Goal: Task Accomplishment & Management: Use online tool/utility

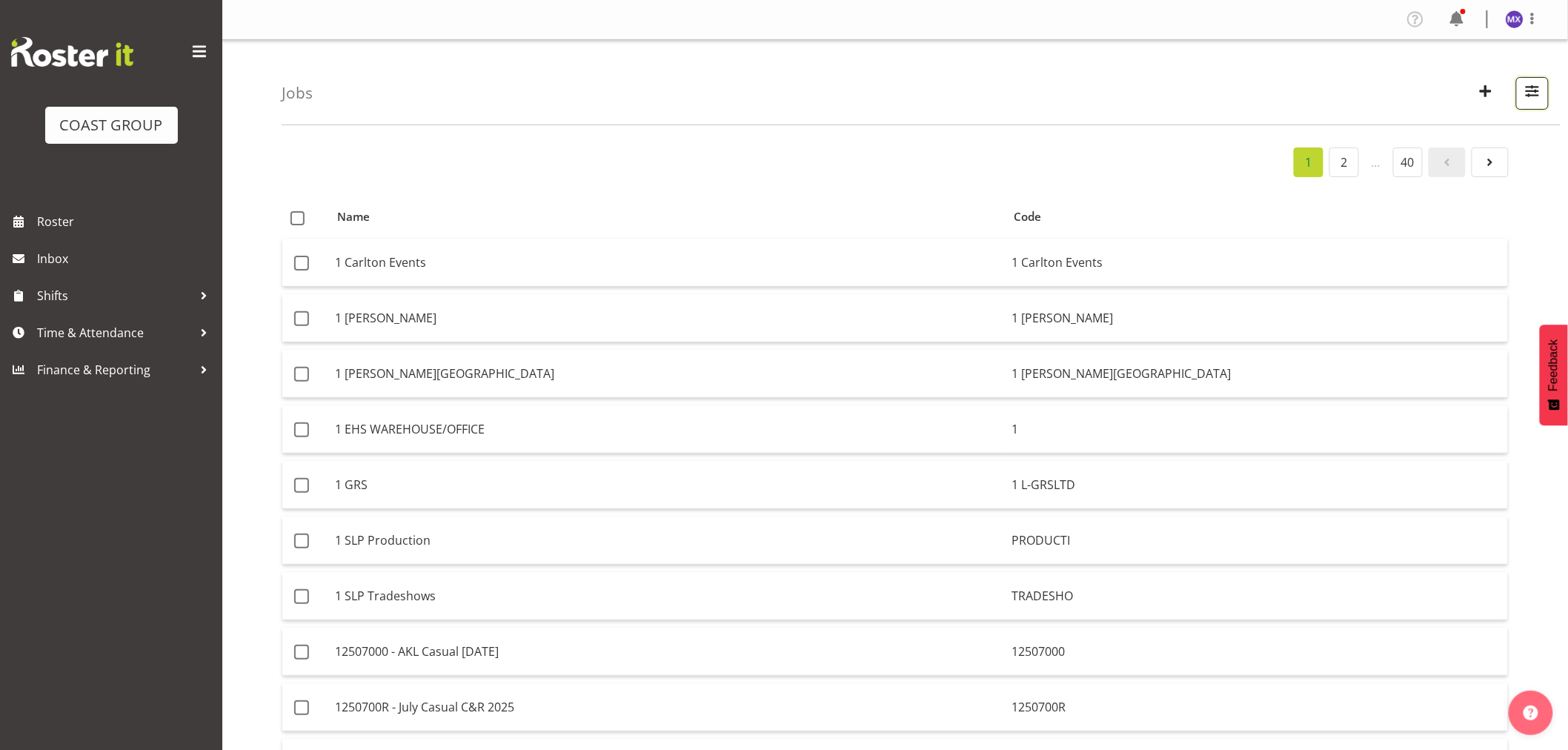
click at [1536, 93] on span "button" at bounding box center [1532, 90] width 19 height 19
click at [1462, 160] on input "text" at bounding box center [1437, 161] width 198 height 30
paste input "12508060"
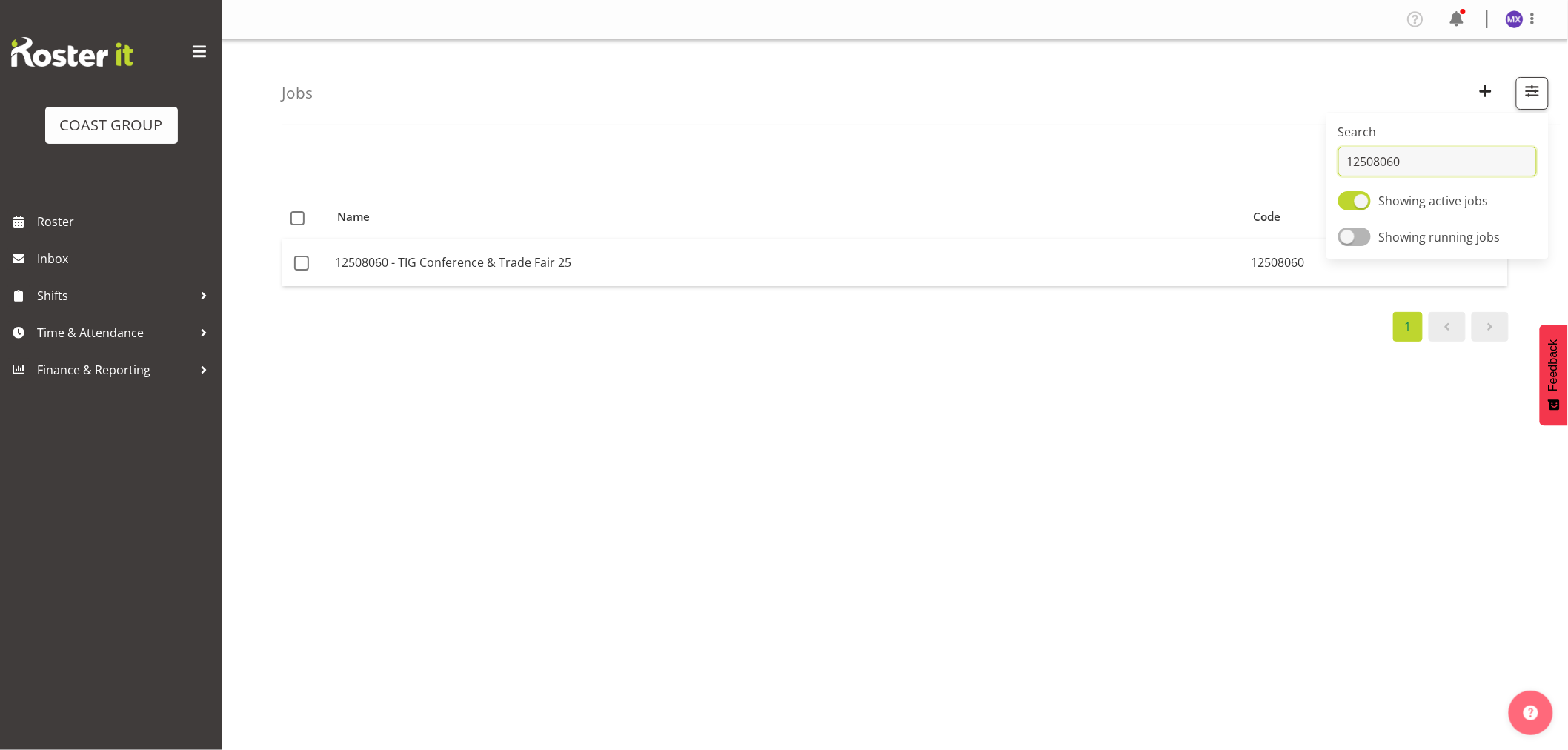
type input "12508060"
click at [378, 262] on td "12508060 - TIG Conference & Trade Fair 25" at bounding box center [787, 262] width 916 height 48
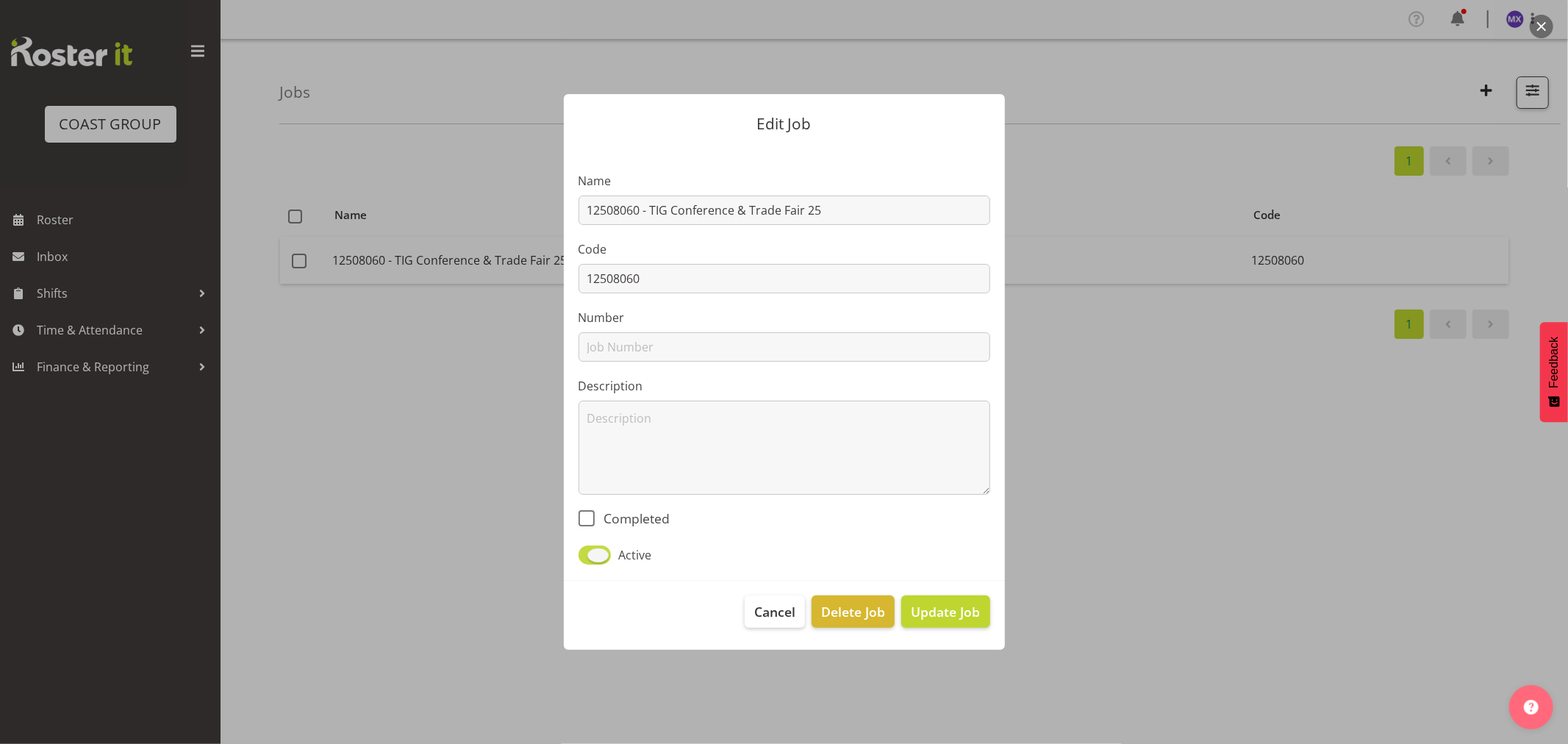
click at [585, 553] on span at bounding box center [594, 554] width 32 height 19
click at [585, 553] on input "Active" at bounding box center [583, 554] width 10 height 10
checkbox input "false"
click at [849, 613] on span "Delete Job" at bounding box center [853, 611] width 64 height 19
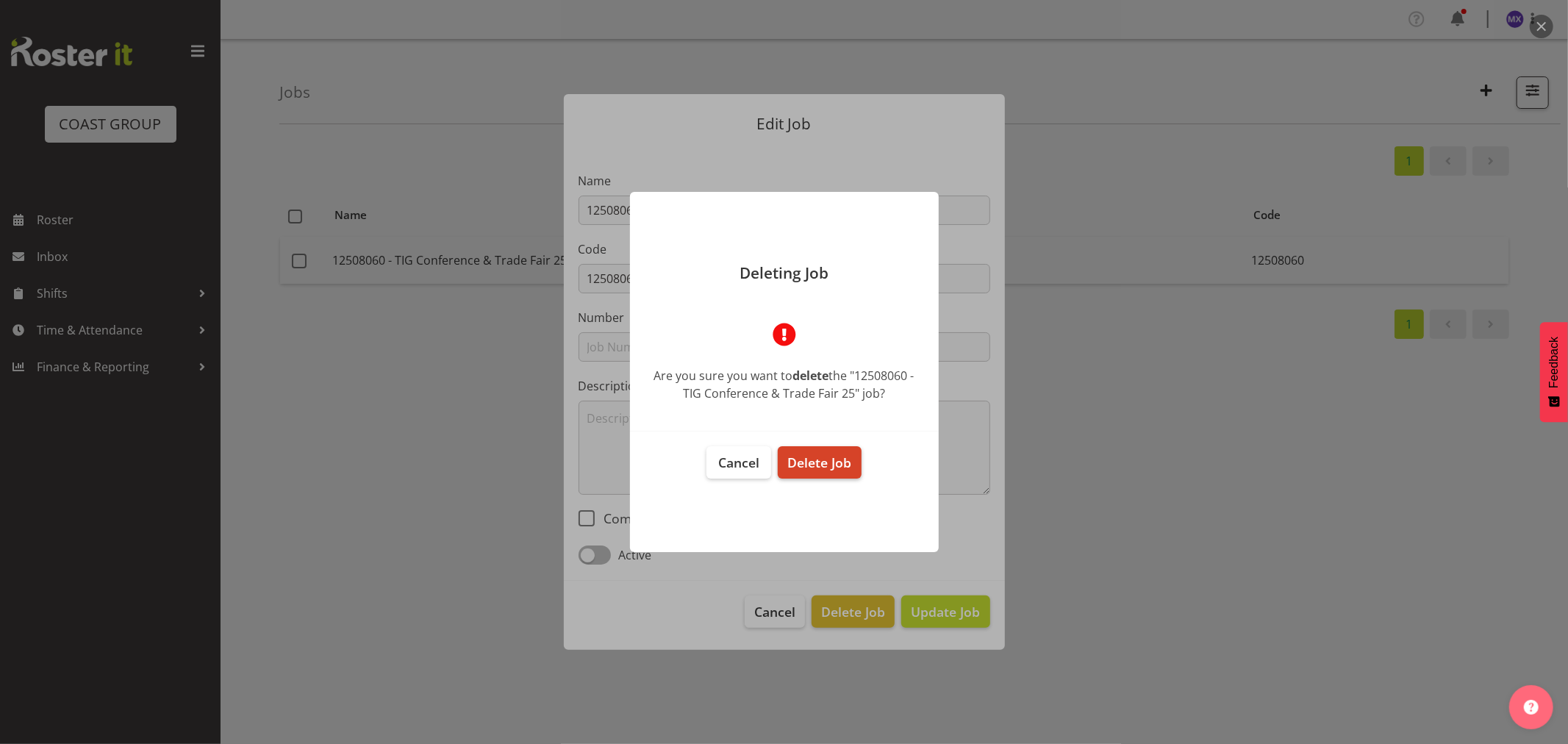
click at [796, 469] on span "Delete Job" at bounding box center [820, 462] width 64 height 18
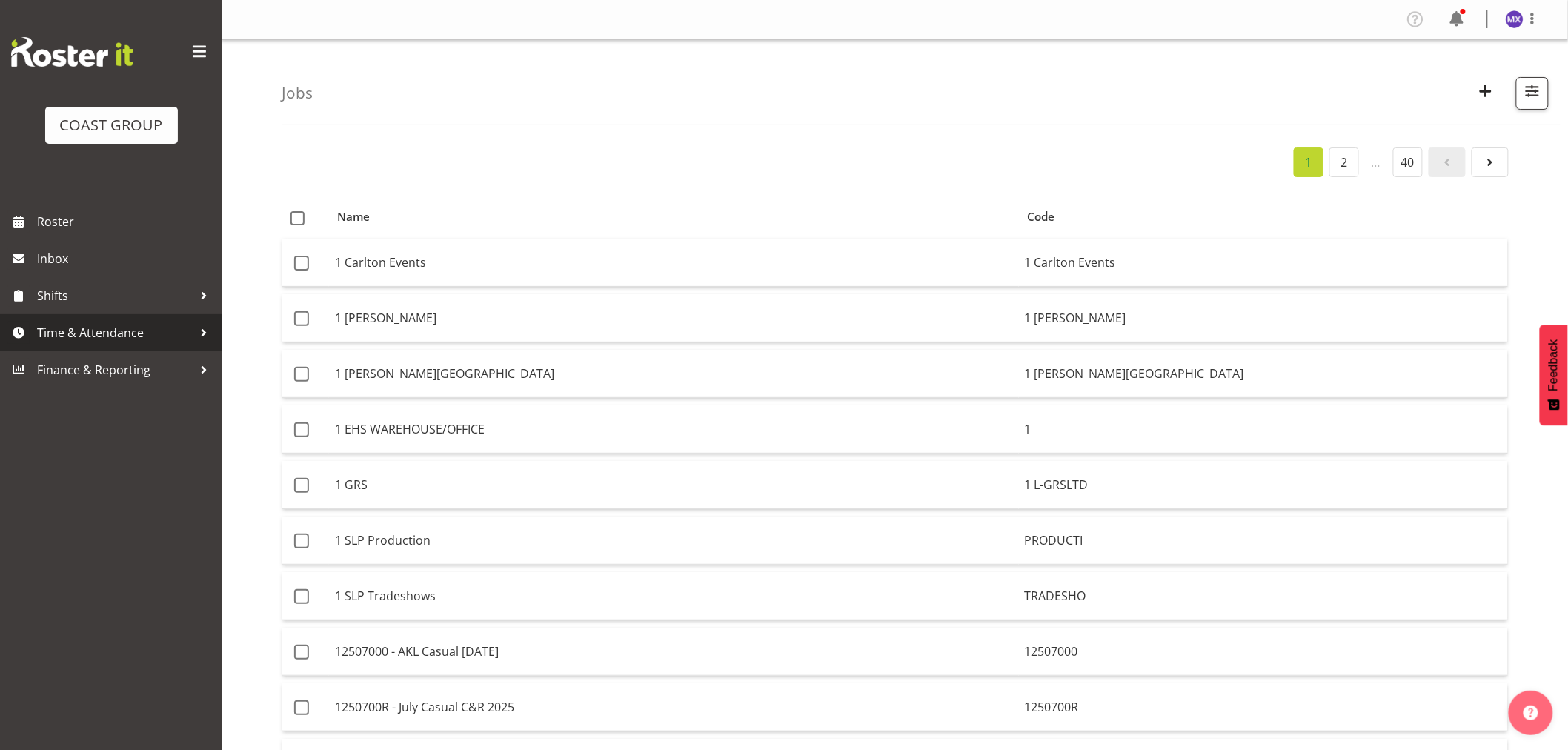
click at [106, 332] on span "Time & Attendance" at bounding box center [114, 333] width 156 height 23
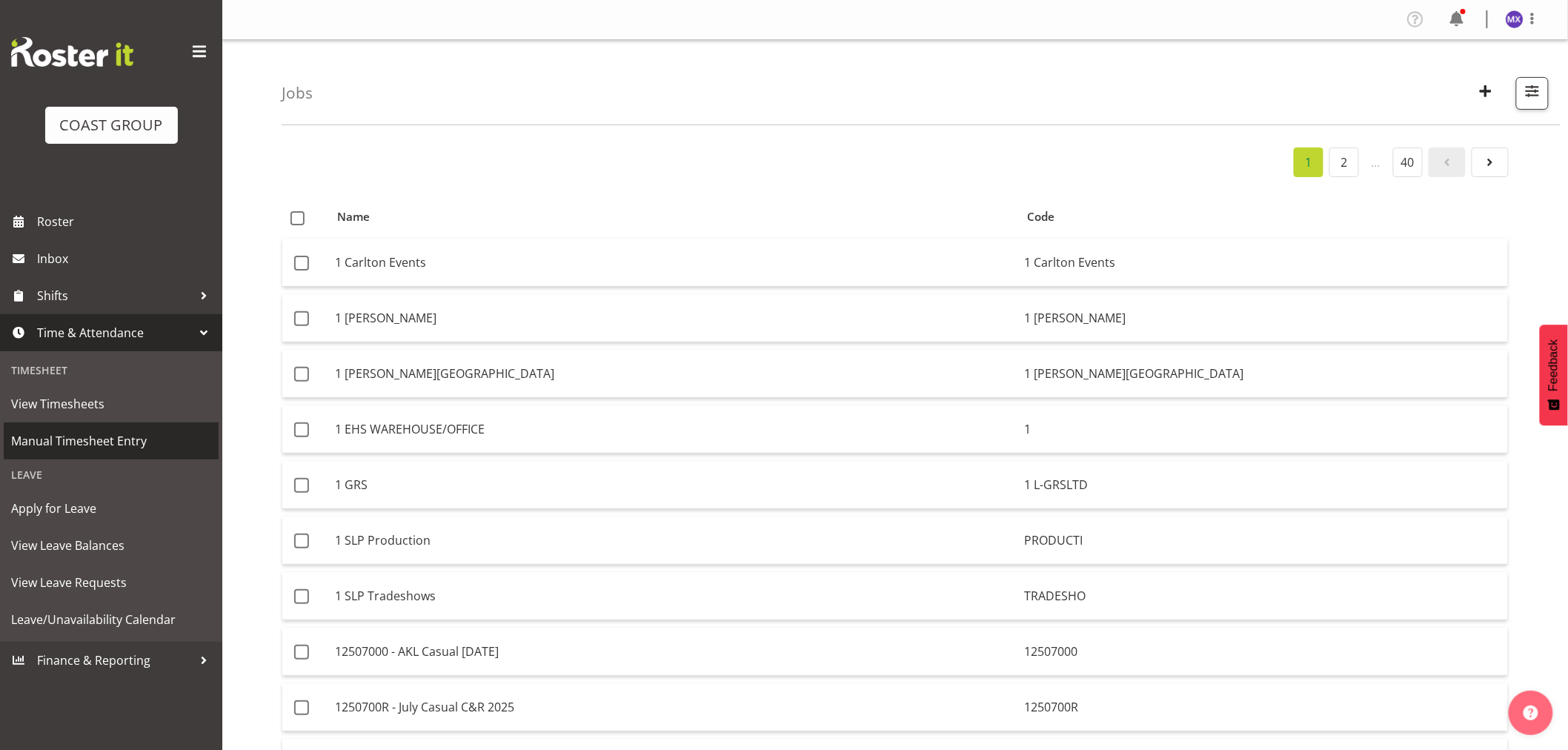
click at [74, 442] on span "Manual Timesheet Entry" at bounding box center [111, 441] width 200 height 23
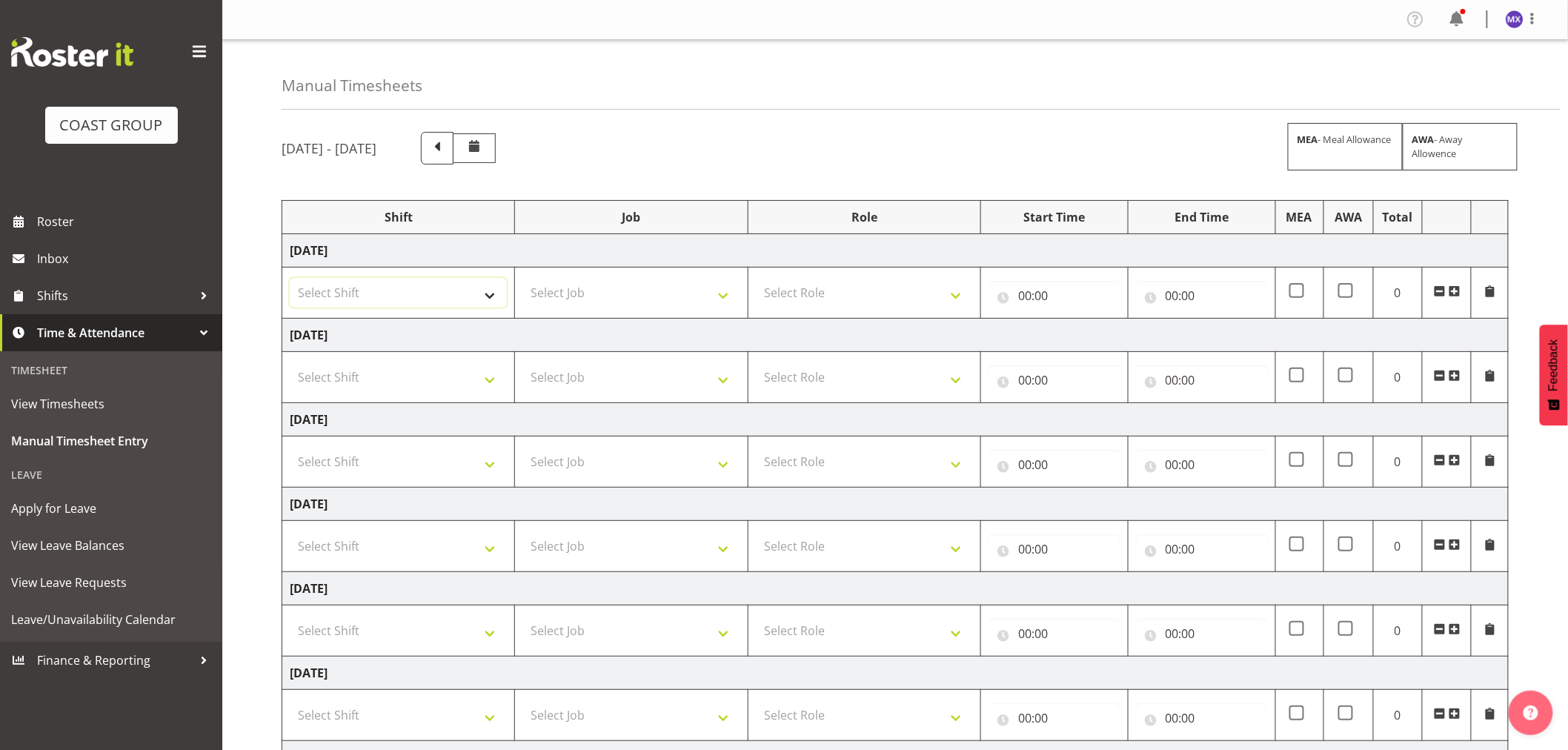
click at [489, 297] on select "Select Shift EHS AKL Warehouse/Office" at bounding box center [397, 292] width 217 height 30
select select "1083"
click at [289, 278] on select "Select Shift EHS AKL Warehouse/Office" at bounding box center [397, 292] width 217 height 30
click at [492, 372] on select "Select Shift EHS AKL Warehouse/Office" at bounding box center [397, 377] width 217 height 30
select select "1083"
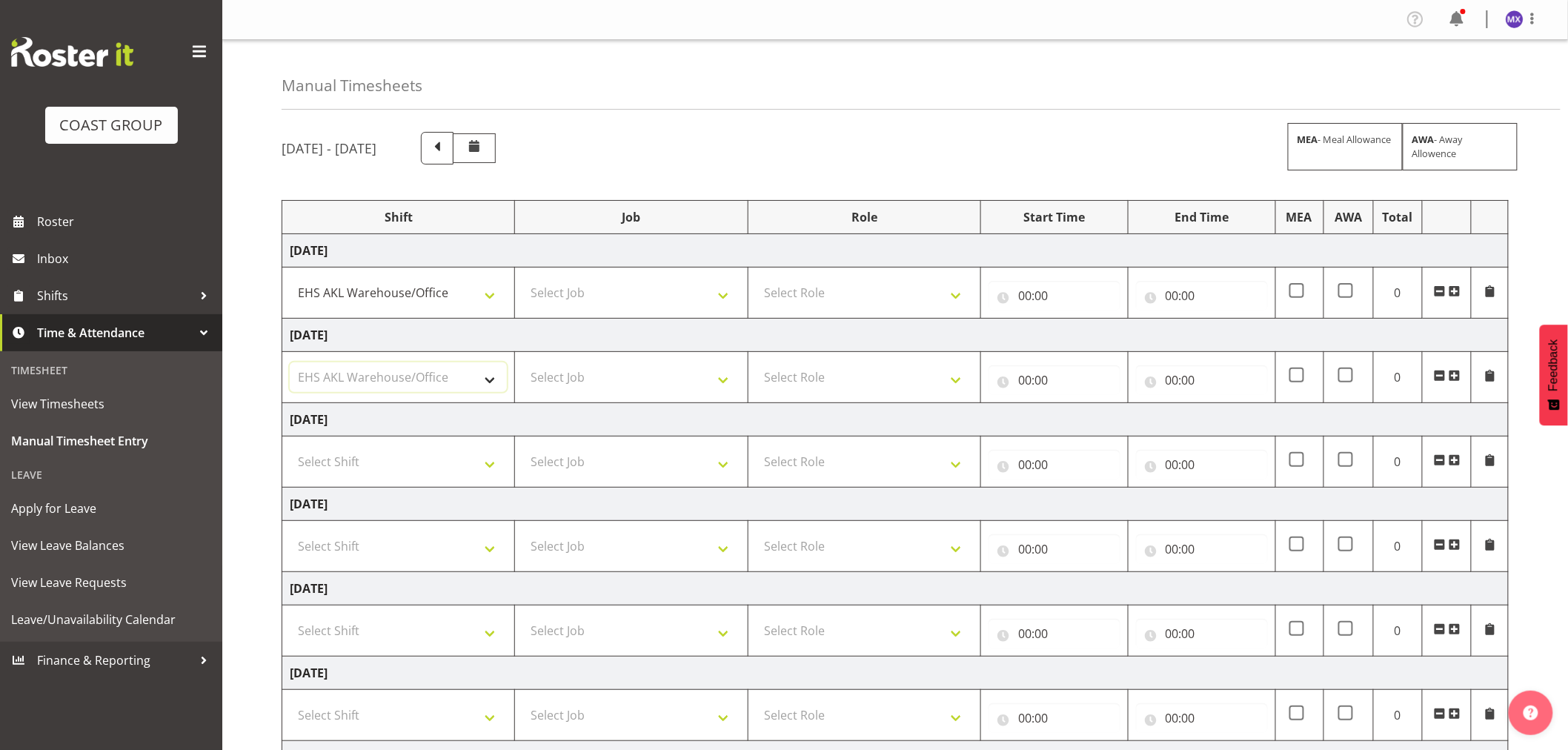
click at [289, 363] on select "Select Shift EHS AKL Warehouse/Office" at bounding box center [397, 377] width 217 height 30
click at [715, 288] on select "Select Job 1 Carlton Events 1 [PERSON_NAME][GEOGRAPHIC_DATA] 1 [PERSON_NAME][GE…" at bounding box center [631, 292] width 217 height 30
select select "69"
click at [523, 278] on select "Select Job 1 Carlton Events 1 [PERSON_NAME][GEOGRAPHIC_DATA] 1 [PERSON_NAME][GE…" at bounding box center [631, 292] width 217 height 30
click at [725, 371] on select "Select Job 1 Carlton Events 1 [PERSON_NAME][GEOGRAPHIC_DATA] 1 [PERSON_NAME][GE…" at bounding box center [631, 377] width 217 height 30
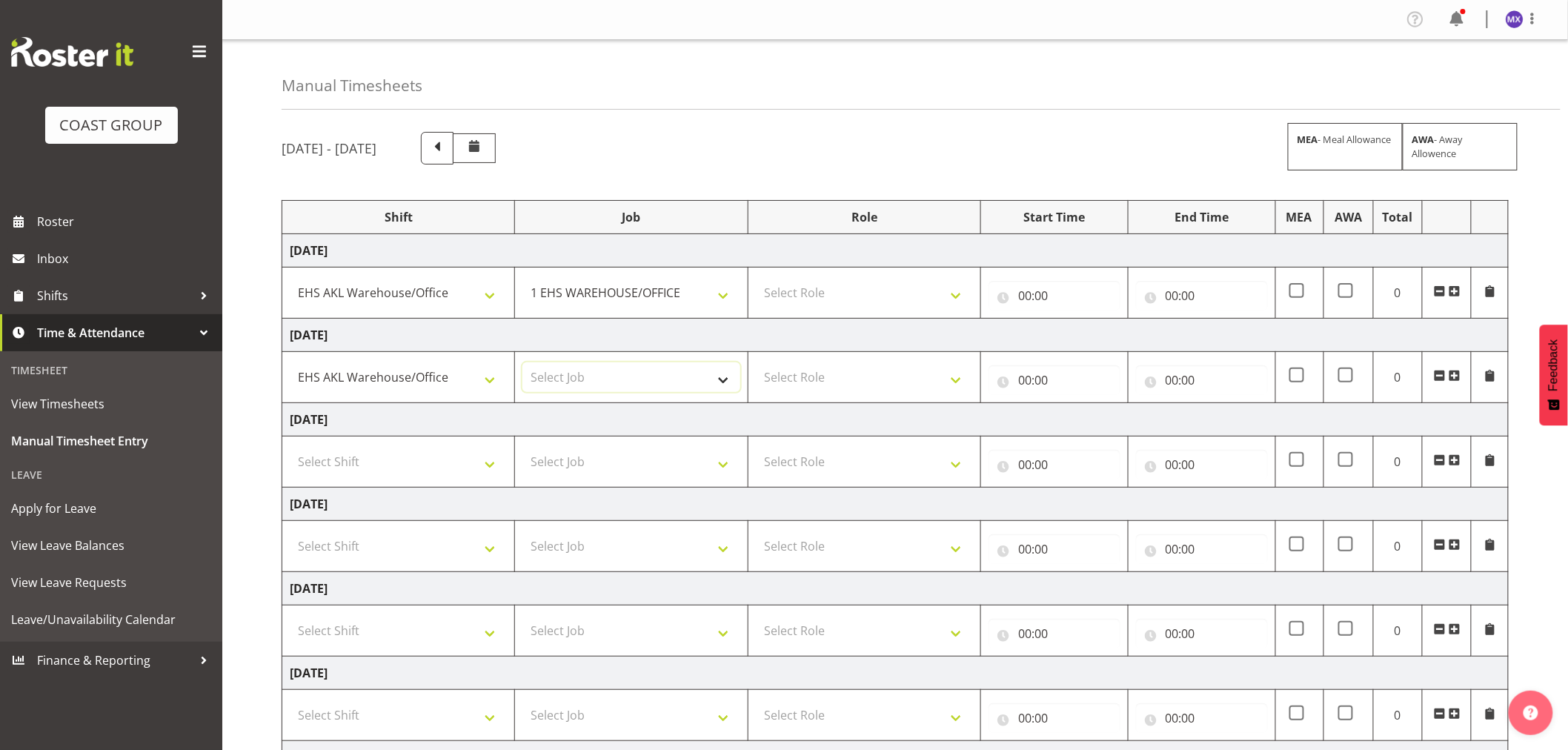
select select "69"
click at [523, 363] on select "Select Job 1 Carlton Events 1 [PERSON_NAME][GEOGRAPHIC_DATA] 1 [PERSON_NAME][GE…" at bounding box center [631, 377] width 217 height 30
click at [953, 291] on select "Select Role ACCOUNTS" at bounding box center [864, 292] width 217 height 30
select select "204"
click at [756, 278] on select "Select Role ACCOUNTS" at bounding box center [864, 292] width 217 height 30
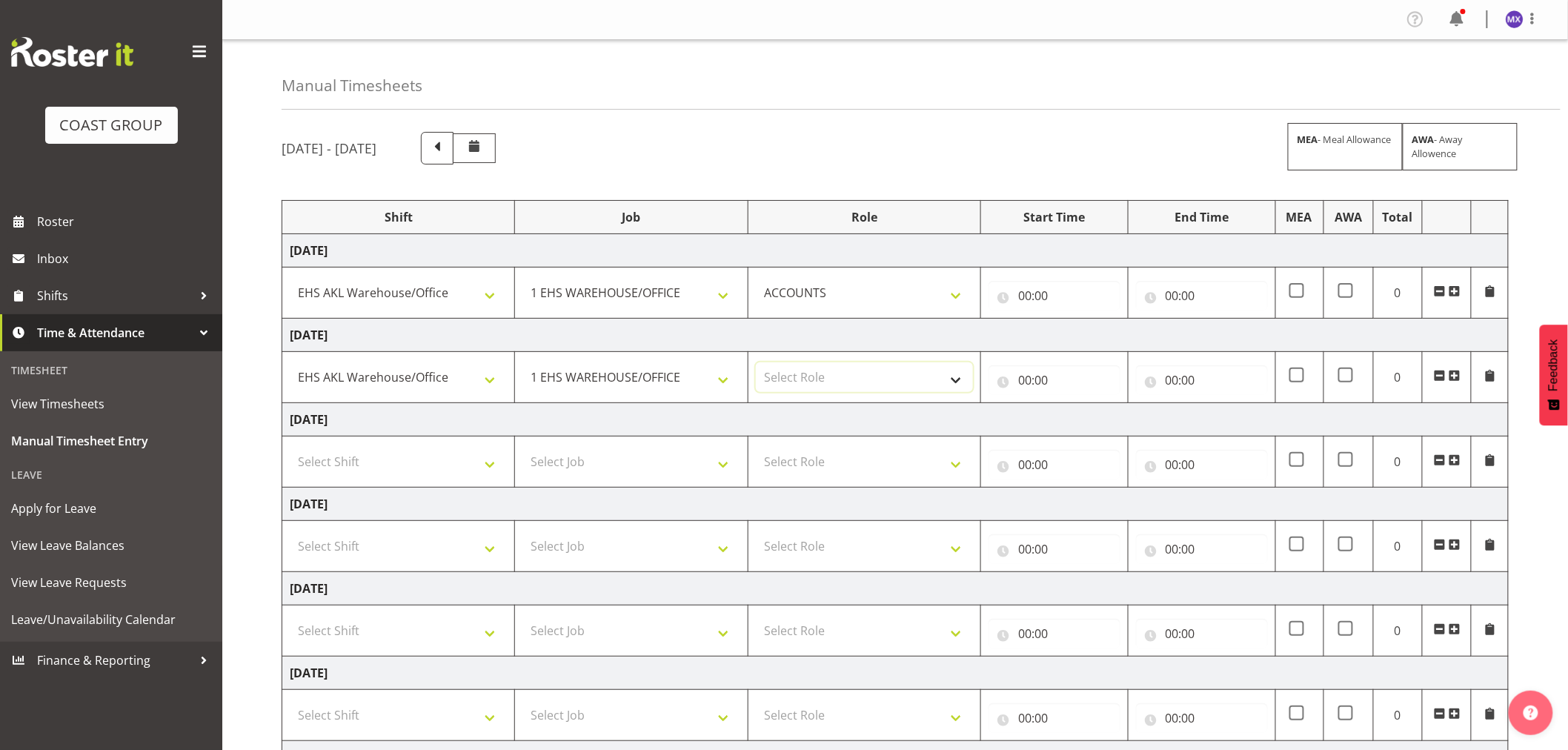
click at [946, 379] on select "Select Role ACCOUNTS" at bounding box center [864, 377] width 217 height 30
select select "204"
click at [756, 363] on select "Select Role ACCOUNTS" at bounding box center [864, 377] width 217 height 30
click at [1045, 293] on input "00:00" at bounding box center [1054, 296] width 132 height 30
click at [1095, 344] on select "00 01 02 03 04 05 06 07 08 09 10 11 12 13 14 15 16 17 18 19 20 21 22 23" at bounding box center [1089, 334] width 33 height 30
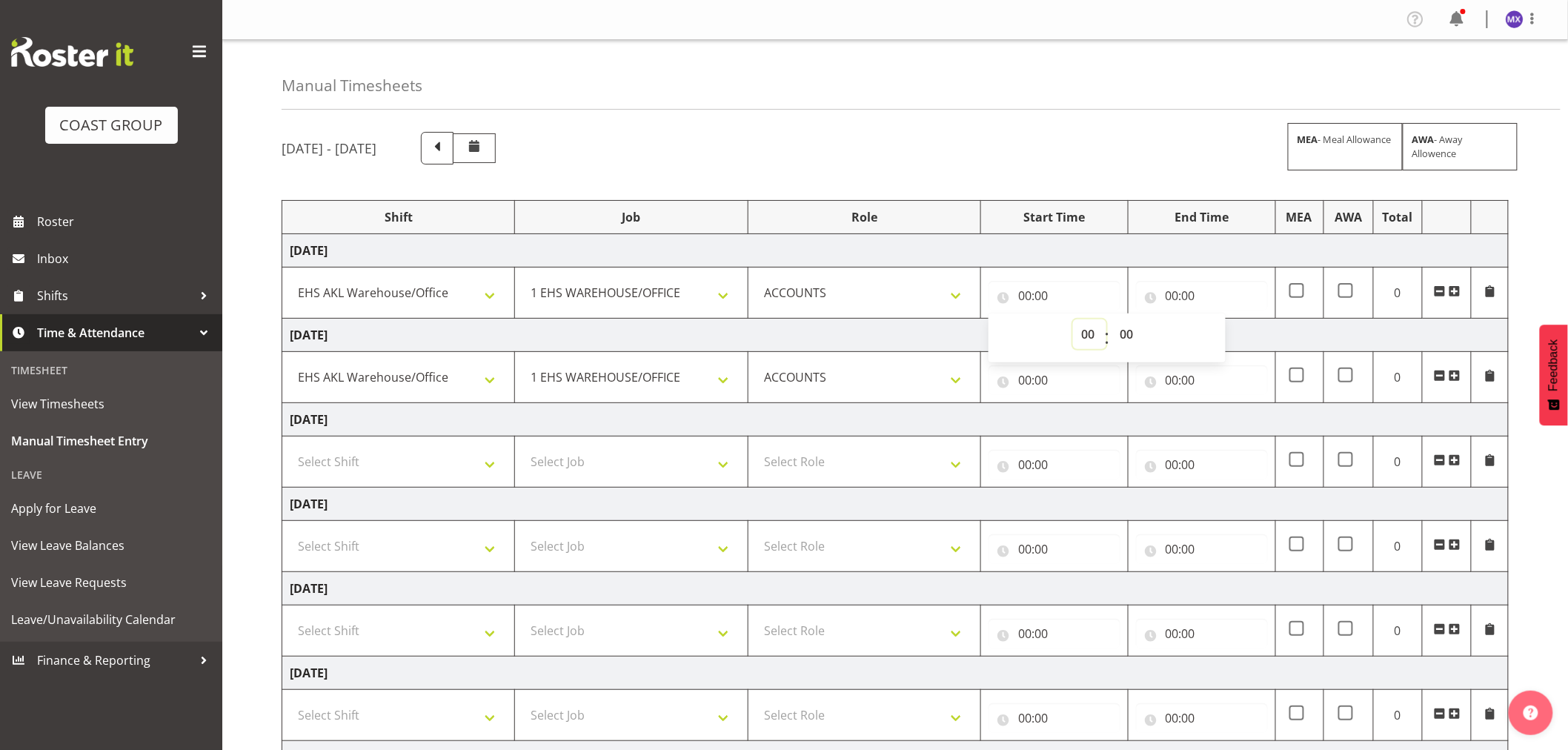
select select "8"
type input "08:00"
click at [1127, 338] on select "00 01 02 03 04 05 06 07 08 09 10 11 12 13 14 15 16 17 18 19 20 21 22 23 24 25 2…" at bounding box center [1127, 334] width 33 height 30
select select "15"
type input "08:15"
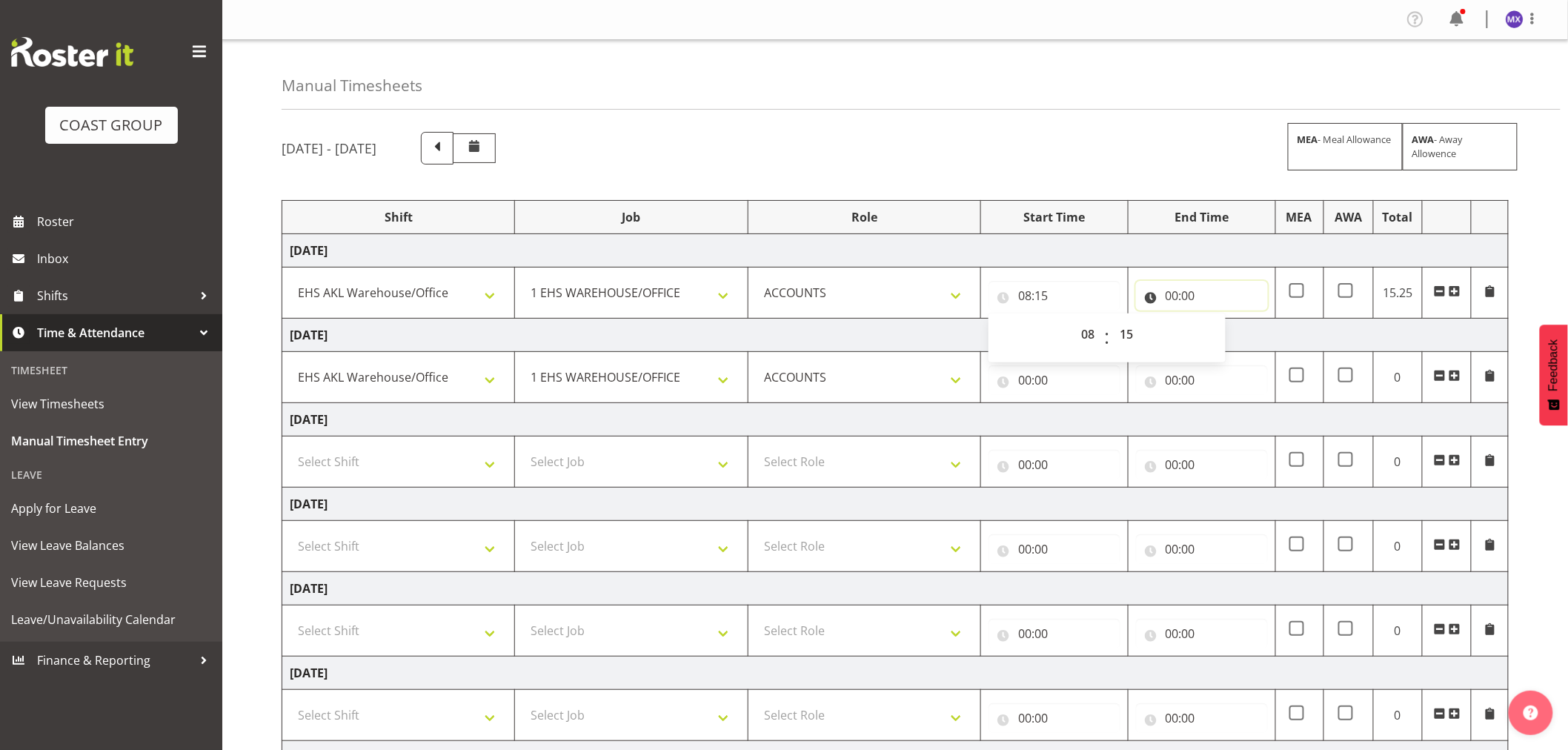
click at [1214, 297] on input "00:00" at bounding box center [1201, 296] width 132 height 30
click at [1227, 335] on select "00 01 02 03 04 05 06 07 08 09 10 11 12 13 14 15 16 17 18 19 20 21 22 23" at bounding box center [1236, 334] width 33 height 30
select select "16"
click at [1280, 336] on select "00 01 02 03 04 05 06 07 08 09 10 11 12 13 14 15 16 17 18 19 20 21 22 23 24 25 2…" at bounding box center [1275, 334] width 33 height 30
type input "16:00"
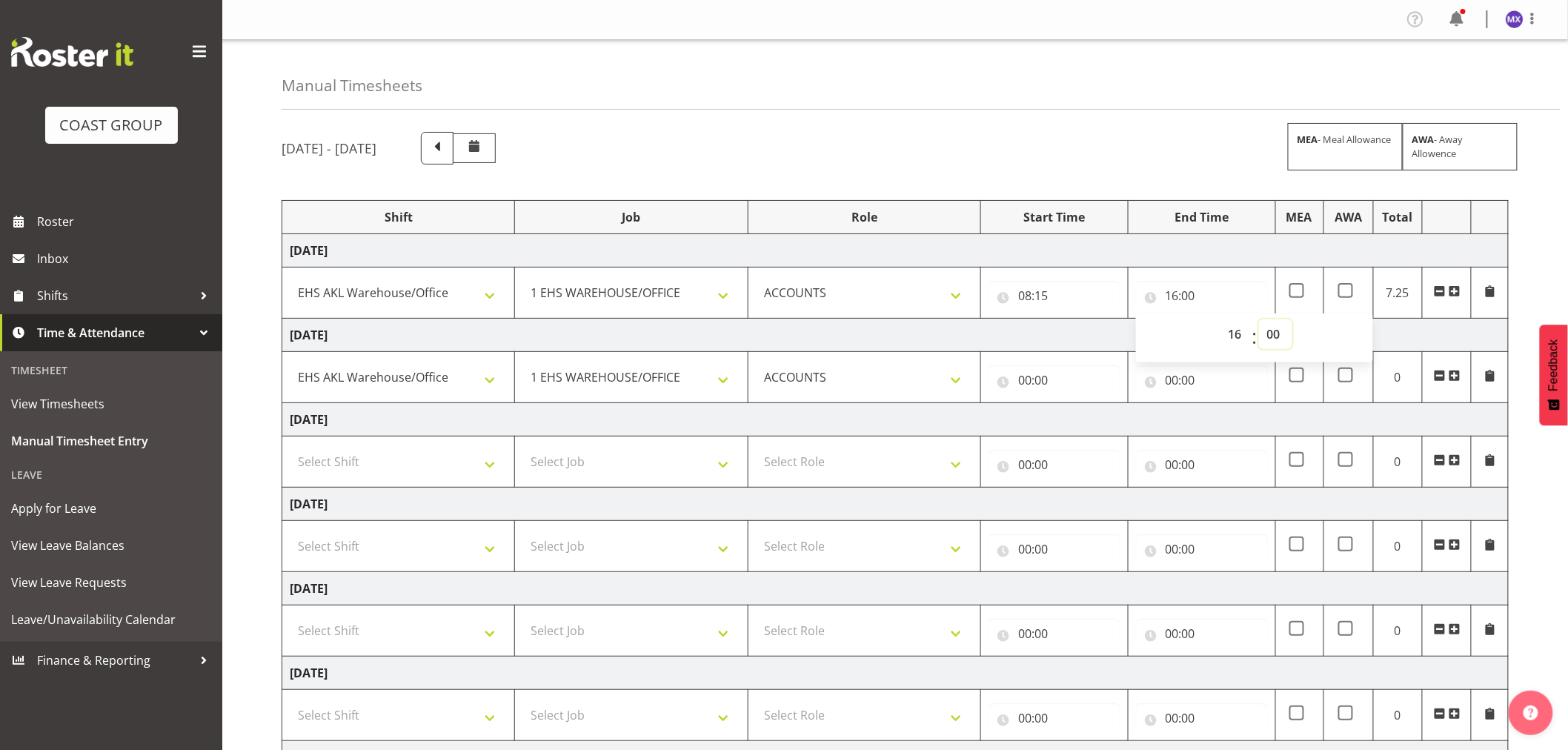
select select "50"
type input "16:50"
click at [1051, 372] on input "00:00" at bounding box center [1054, 380] width 132 height 30
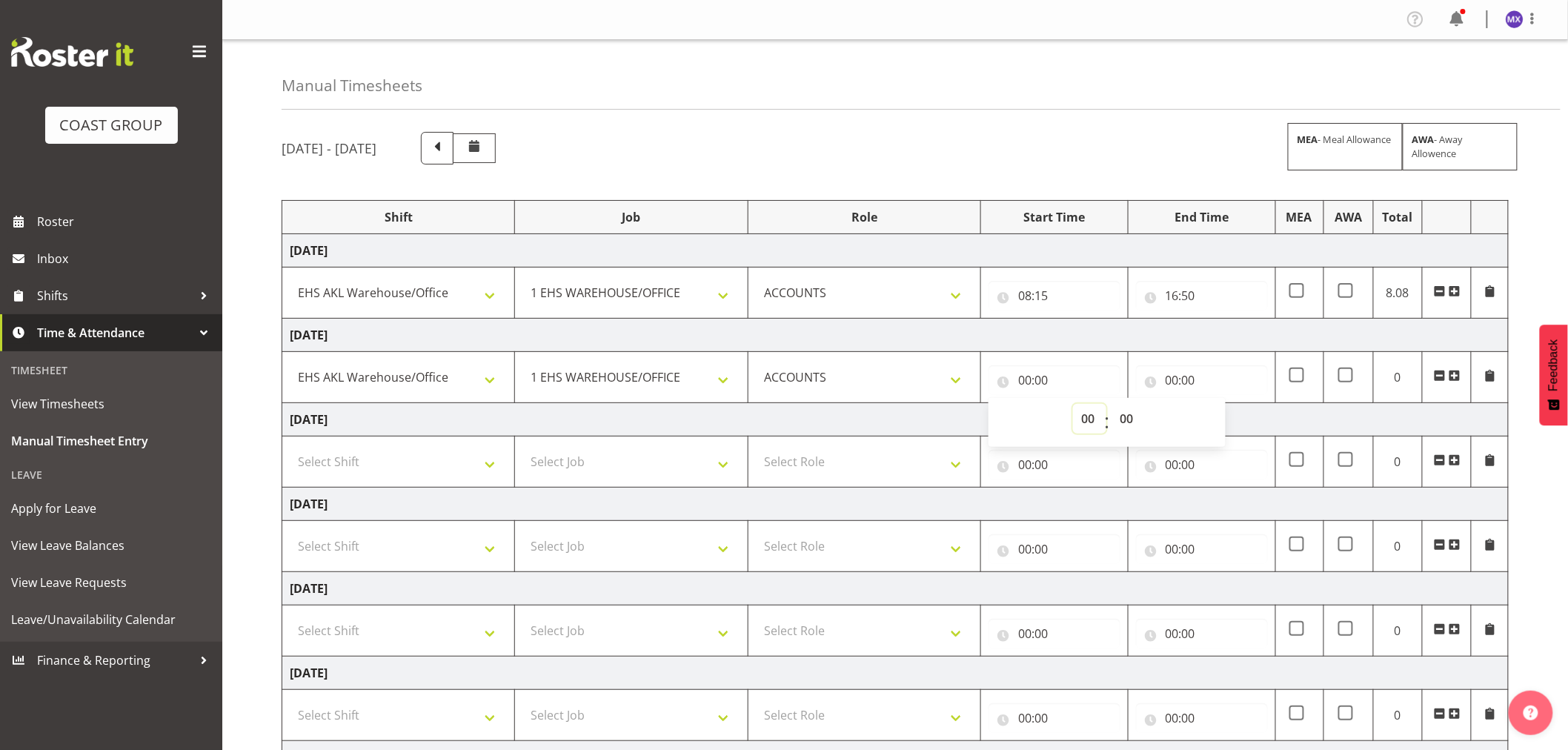
click at [1090, 423] on select "00 01 02 03 04 05 06 07 08 09 10 11 12 13 14 15 16 17 18 19 20 21 22 23" at bounding box center [1089, 418] width 33 height 30
select select "8"
type input "08:00"
click at [1128, 417] on select "00 01 02 03 04 05 06 07 08 09 10 11 12 13 14 15 16 17 18 19 20 21 22 23 24 25 2…" at bounding box center [1127, 418] width 33 height 30
select select "15"
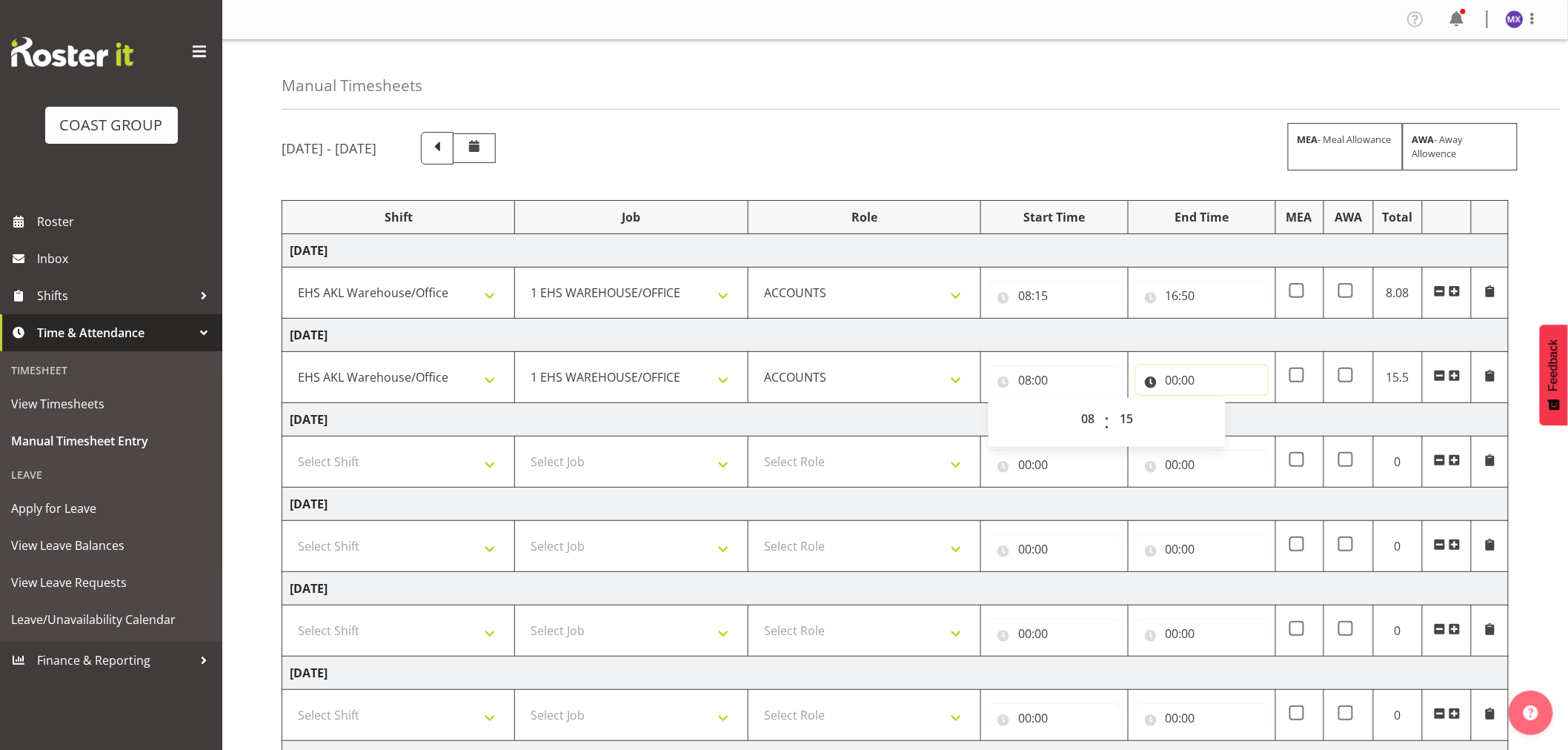
type input "08:15"
click at [1202, 378] on input "00:00" at bounding box center [1201, 380] width 132 height 30
click at [1228, 426] on select "00 01 02 03 04 05 06 07 08 09 10 11 12 13 14 15 16 17 18 19 20 21 22 23" at bounding box center [1236, 418] width 33 height 30
select select "16"
click at [1220, 405] on select "00 01 02 03 04 05 06 07 08 09 10 11 12 13 14 15 16 17 18 19 20 21 22 23" at bounding box center [1236, 418] width 33 height 30
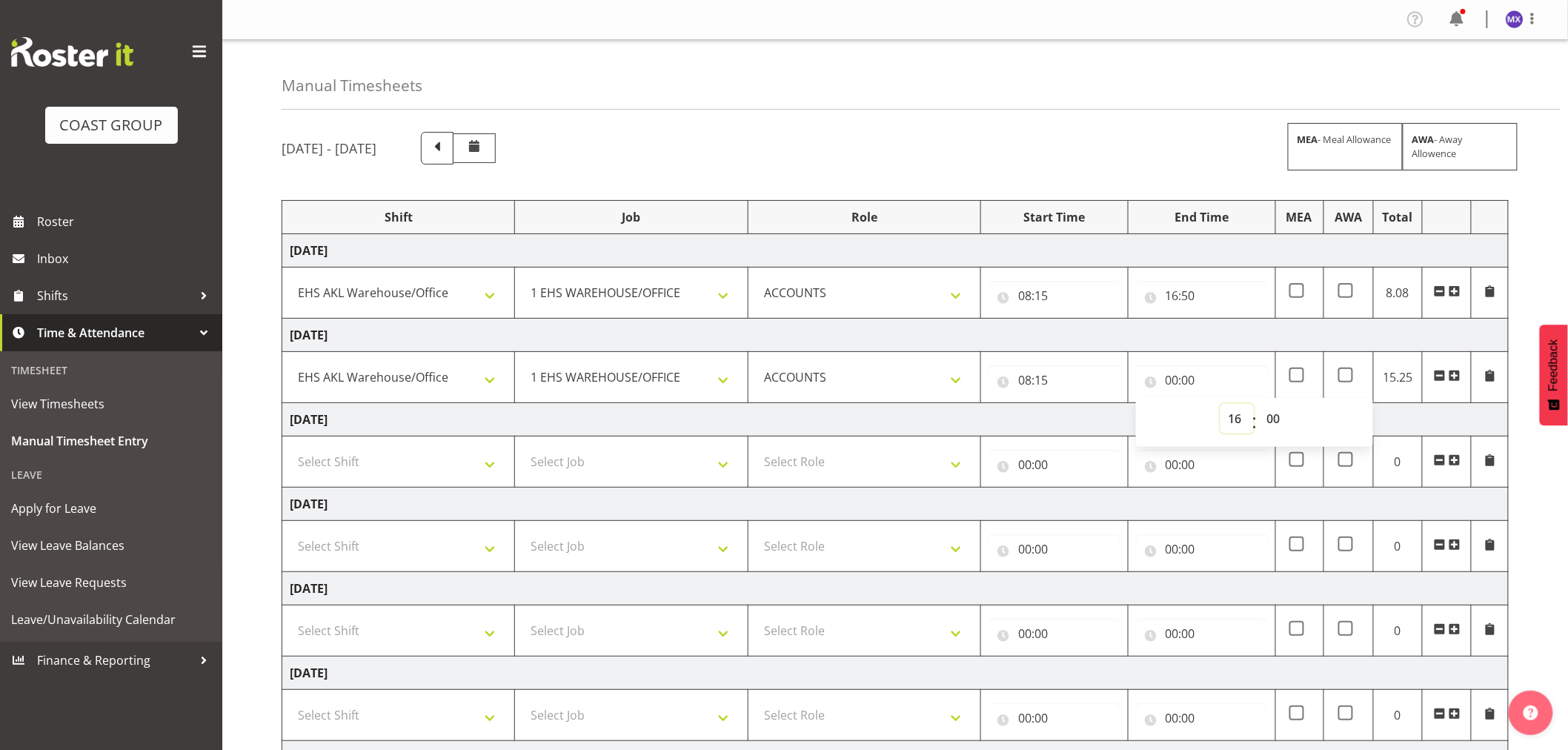
type input "16:00"
click at [1281, 419] on select "00 01 02 03 04 05 06 07 08 09 10 11 12 13 14 15 16 17 18 19 20 21 22 23 24 25 2…" at bounding box center [1275, 418] width 33 height 30
select select "30"
click at [1259, 405] on select "00 01 02 03 04 05 06 07 08 09 10 11 12 13 14 15 16 17 18 19 20 21 22 23 24 25 2…" at bounding box center [1275, 418] width 33 height 30
type input "16:30"
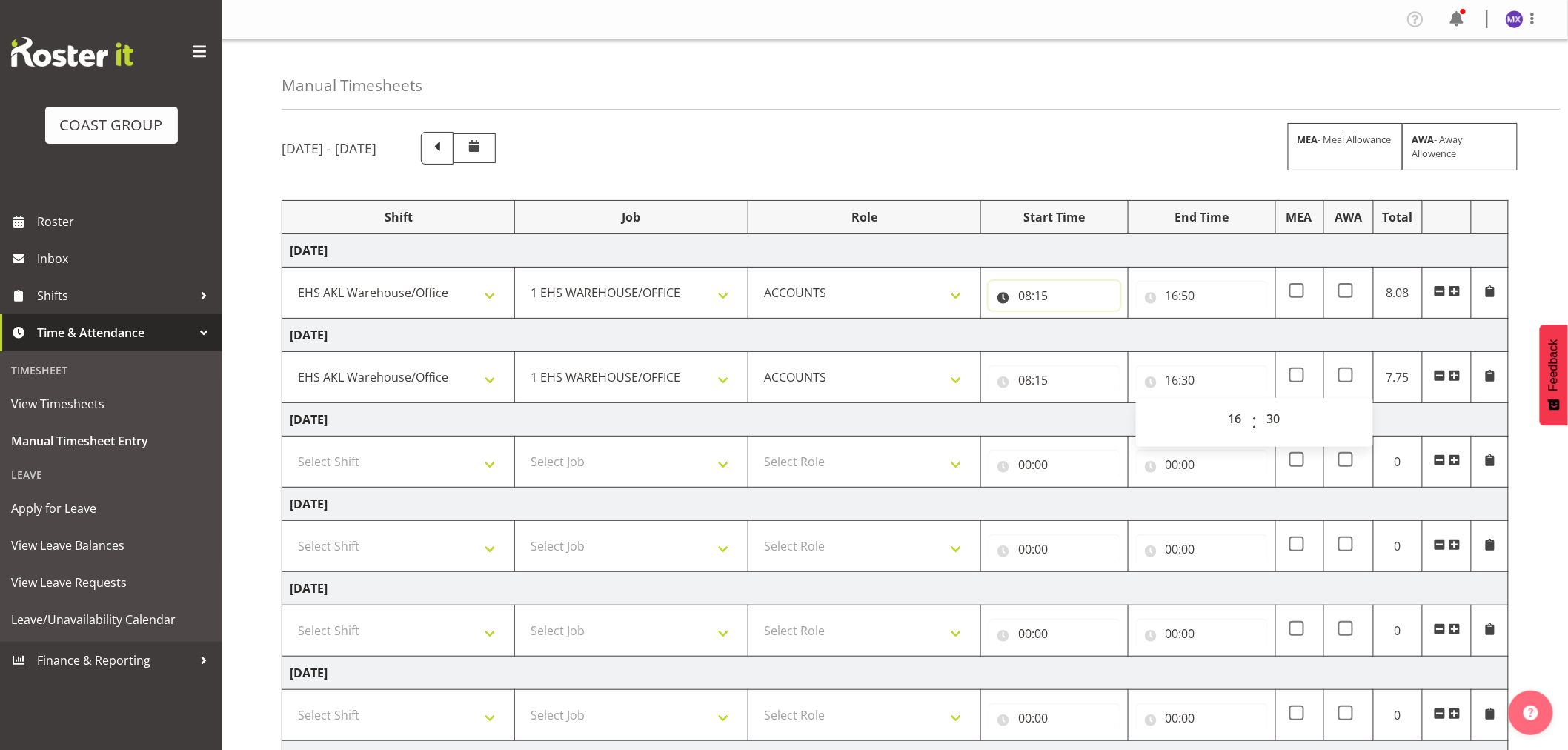
click at [1108, 294] on input "08:15" at bounding box center [1054, 296] width 132 height 30
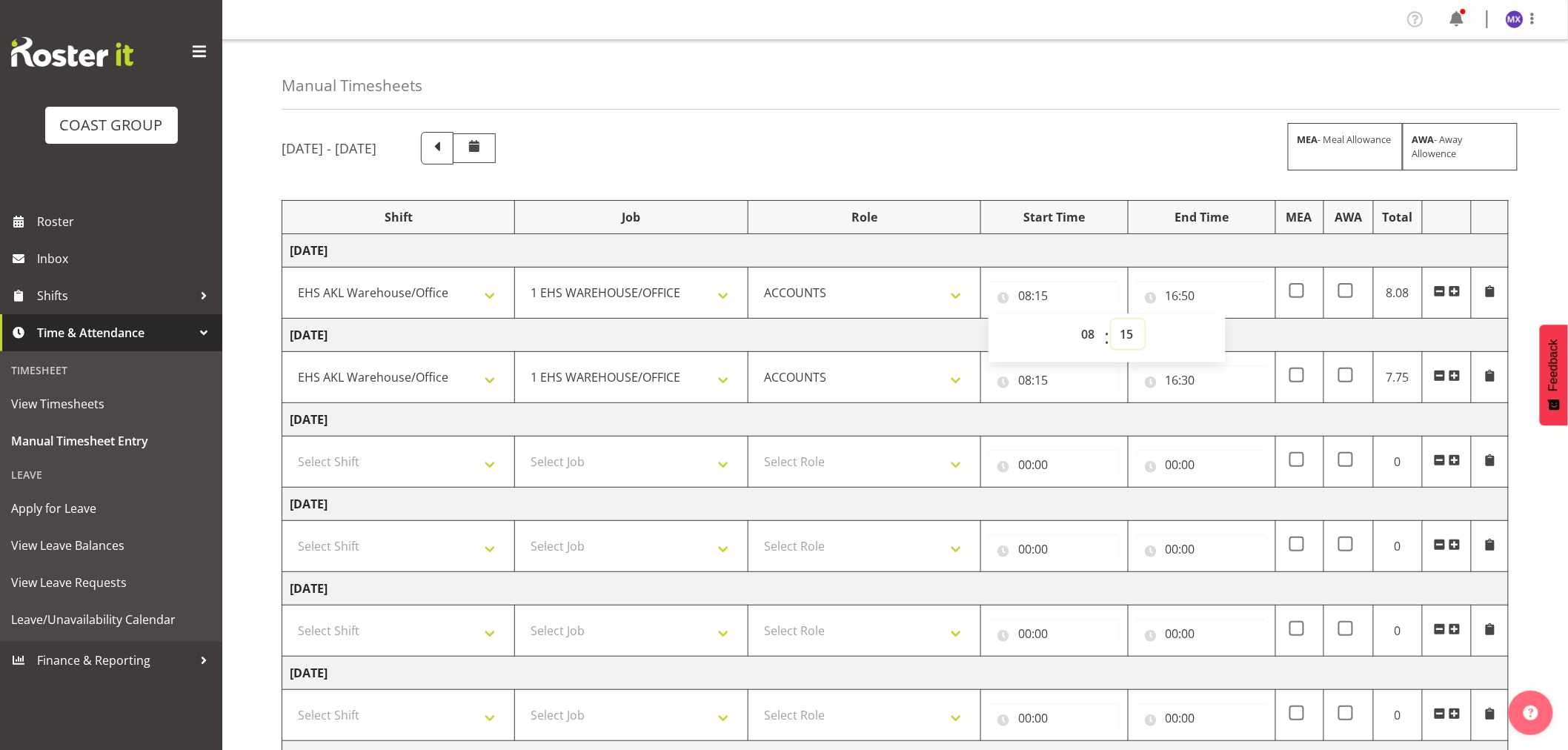
click at [1126, 328] on select "00 01 02 03 04 05 06 07 08 09 10 11 12 13 14 15 16 17 18 19 20 21 22 23 24 25 2…" at bounding box center [1127, 334] width 33 height 30
select select "20"
click at [1111, 319] on select "00 01 02 03 04 05 06 07 08 09 10 11 12 13 14 15 16 17 18 19 20 21 22 23 24 25 2…" at bounding box center [1127, 334] width 33 height 30
type input "08:20"
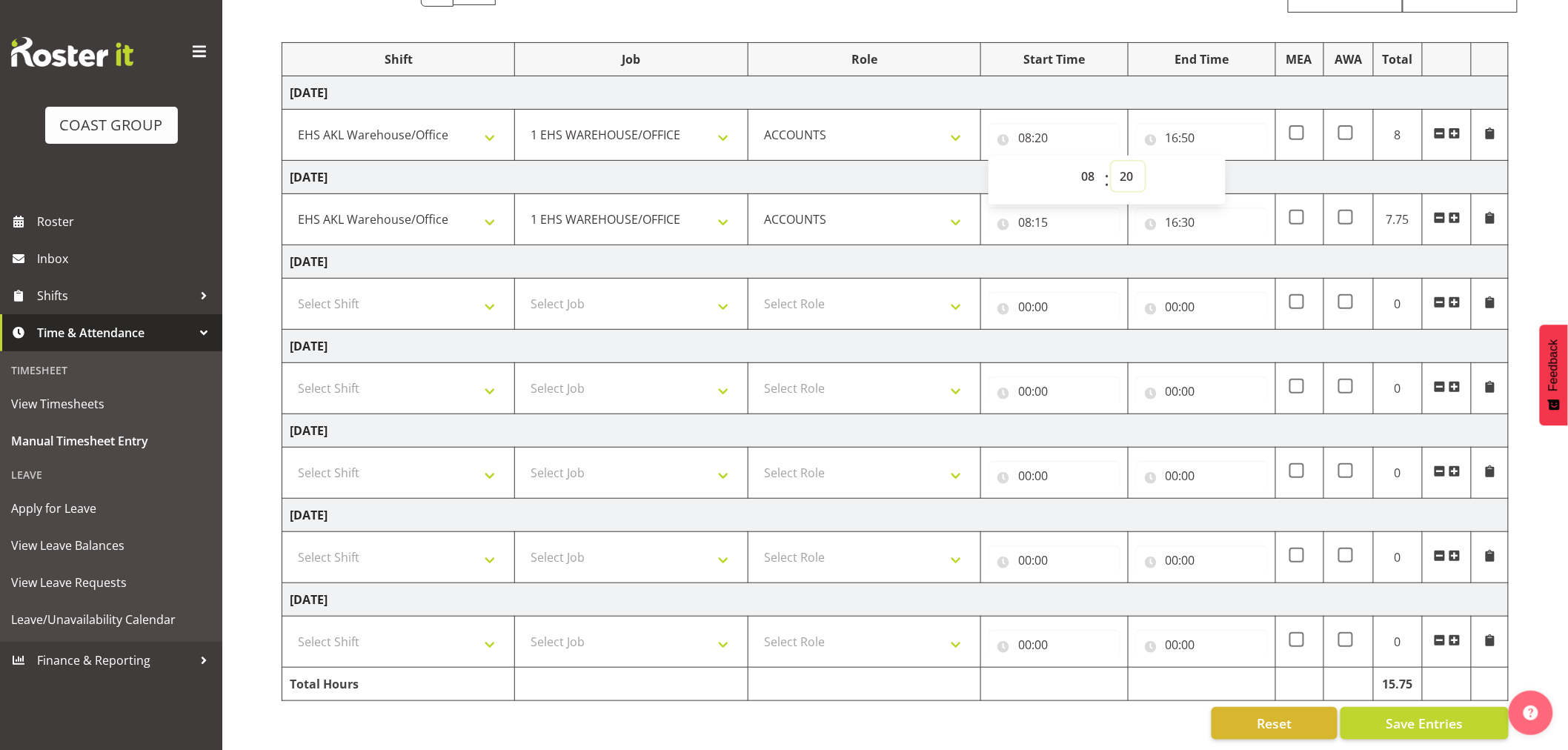
scroll to position [173, 0]
click at [1445, 713] on span "Save Entries" at bounding box center [1425, 722] width 77 height 19
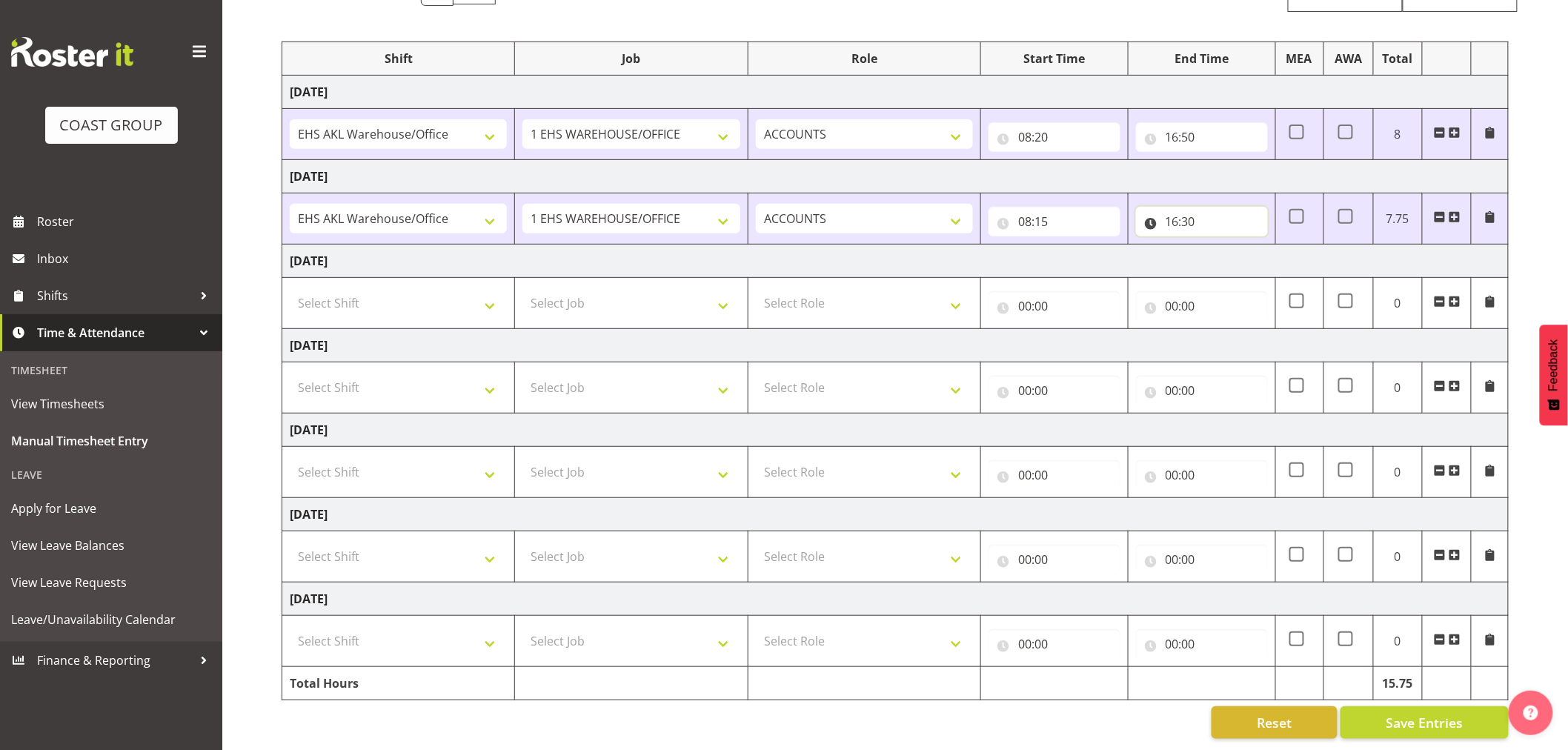
click at [1220, 206] on input "16:30" at bounding box center [1201, 221] width 132 height 30
click at [1272, 246] on select "00 01 02 03 04 05 06 07 08 09 10 11 12 13 14 15 16 17 18 19 20 21 22 23 24 25 2…" at bounding box center [1275, 260] width 33 height 30
select select "45"
click at [1259, 245] on select "00 01 02 03 04 05 06 07 08 09 10 11 12 13 14 15 16 17 18 19 20 21 22 23 24 25 2…" at bounding box center [1275, 260] width 33 height 30
type input "16:45"
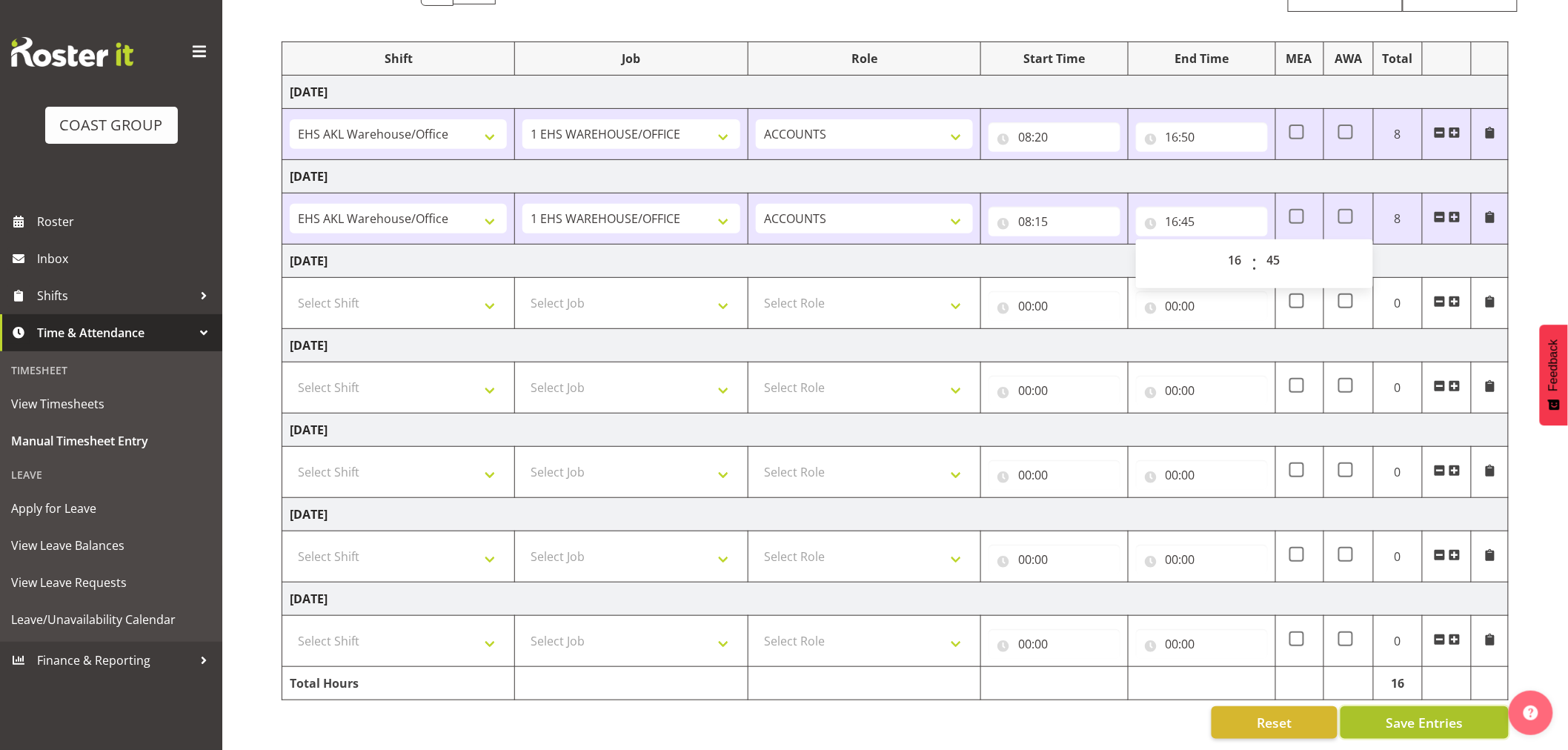
click at [1409, 713] on span "Save Entries" at bounding box center [1425, 722] width 77 height 19
